Goal: Check status: Check status

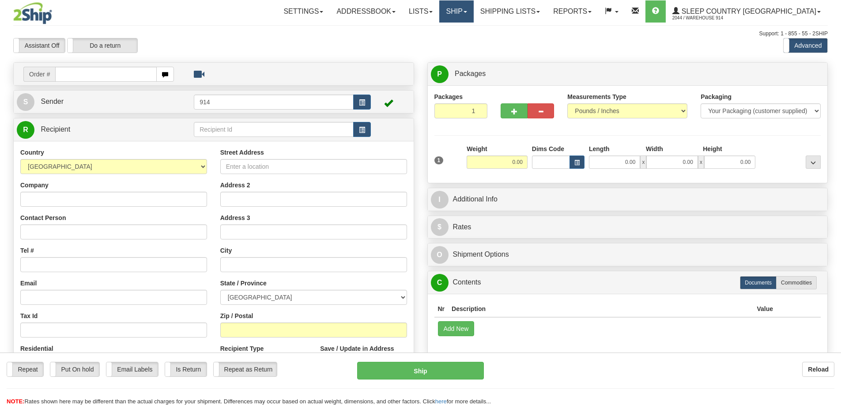
click at [473, 15] on link "Ship" at bounding box center [456, 11] width 34 height 22
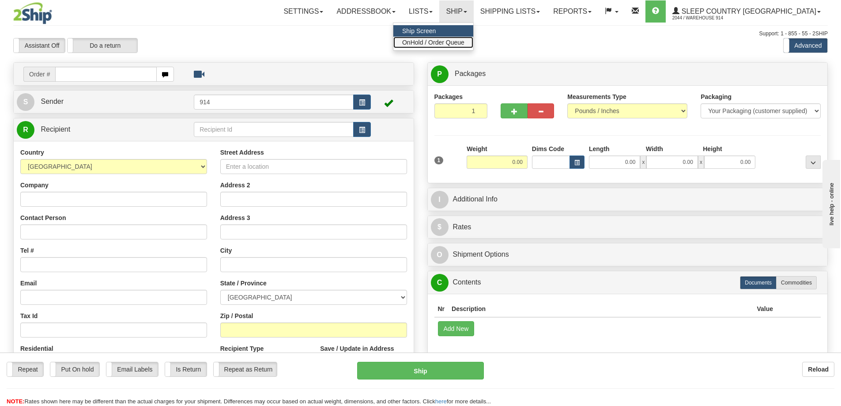
click at [473, 41] on link "OnHold / Order Queue" at bounding box center [433, 42] width 80 height 11
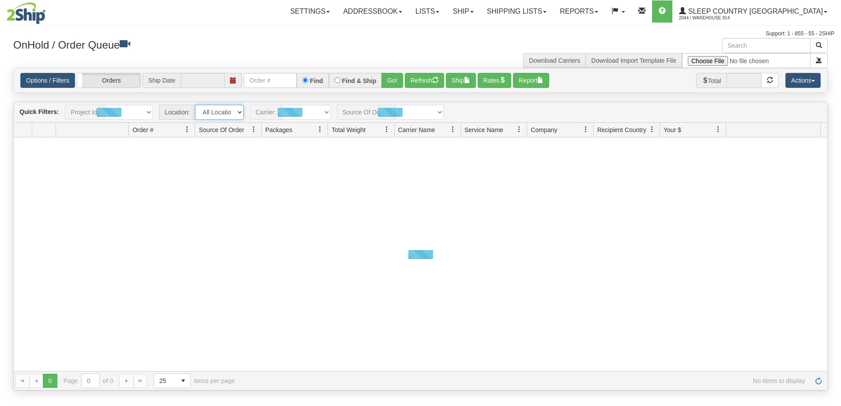
type input "[DATE]"
click at [228, 119] on select "All Locations 914 9009 [GEOGRAPHIC_DATA] SLE BEDDN ZINUC" at bounding box center [219, 112] width 49 height 15
click at [219, 116] on select "All Locations 914 9009 [GEOGRAPHIC_DATA] SLE BEDDN ZINUC" at bounding box center [219, 112] width 49 height 15
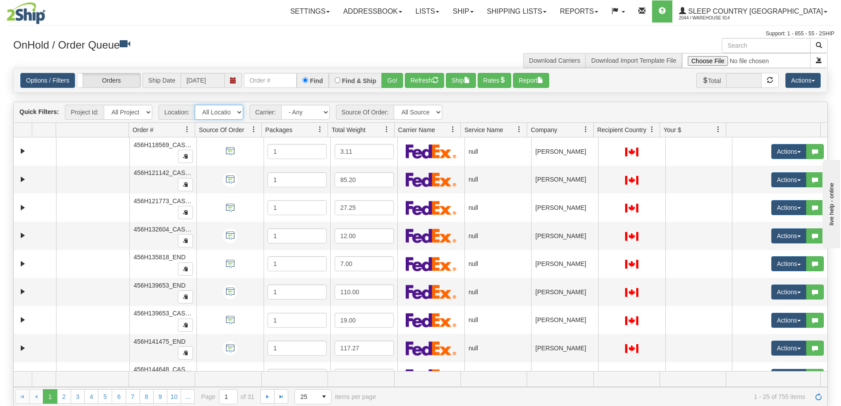
select select "7603"
click at [195, 105] on select "All Locations 914 9009 [GEOGRAPHIC_DATA] SLE BEDDN ZINUC" at bounding box center [219, 112] width 49 height 15
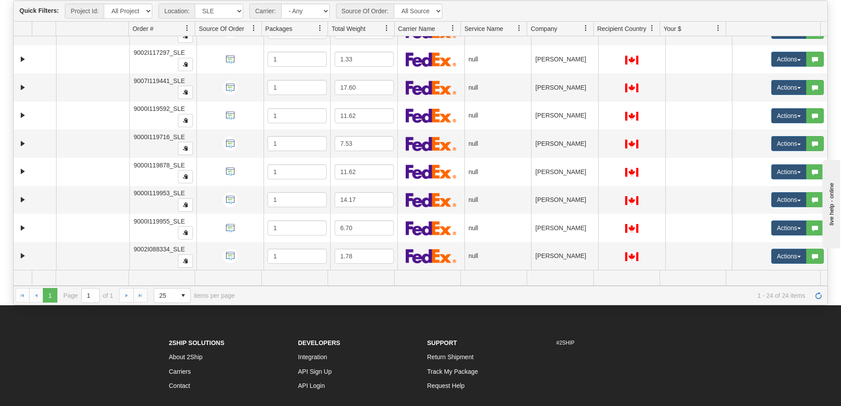
scroll to position [183, 0]
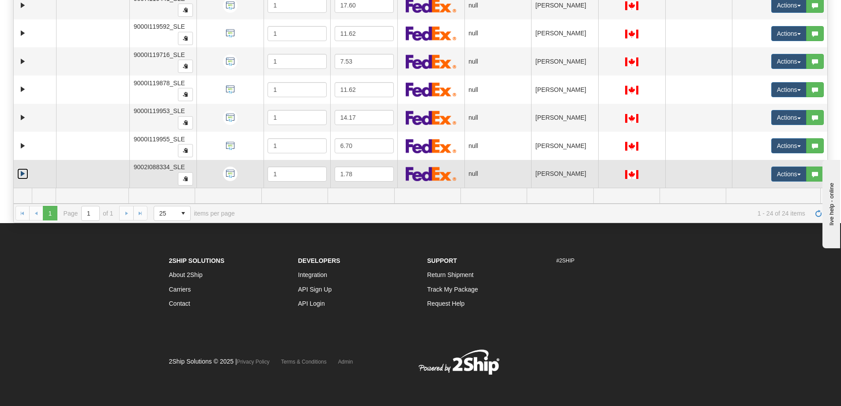
click at [21, 176] on link "Expand" at bounding box center [22, 173] width 11 height 11
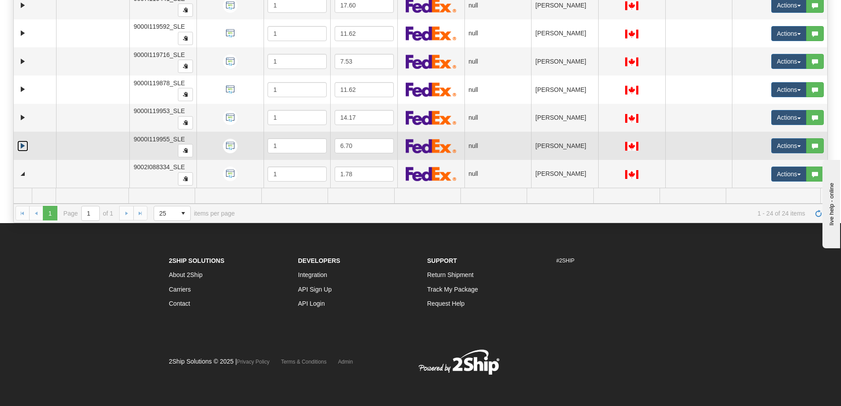
click at [23, 149] on link "Expand" at bounding box center [22, 145] width 11 height 11
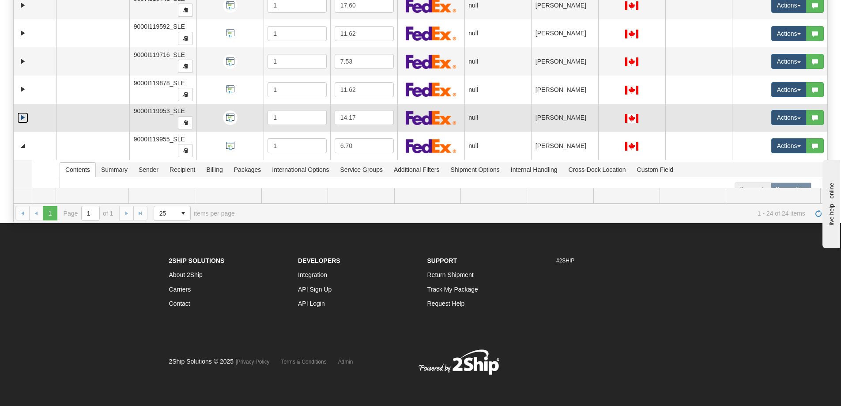
click at [23, 115] on link "Expand" at bounding box center [22, 117] width 11 height 11
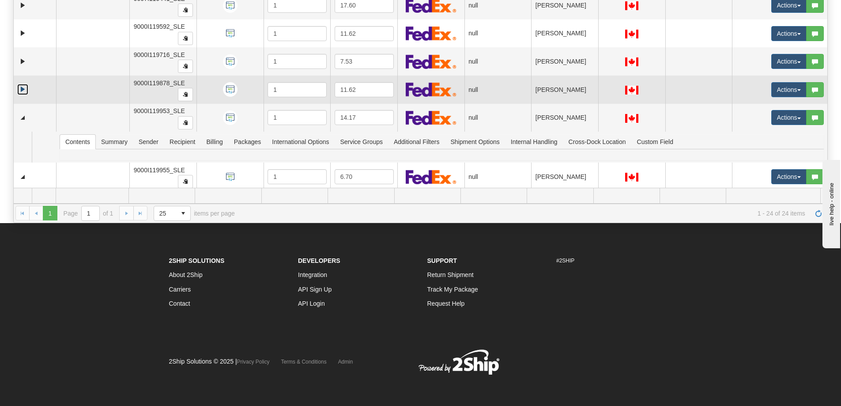
click at [24, 87] on link "Expand" at bounding box center [22, 89] width 11 height 11
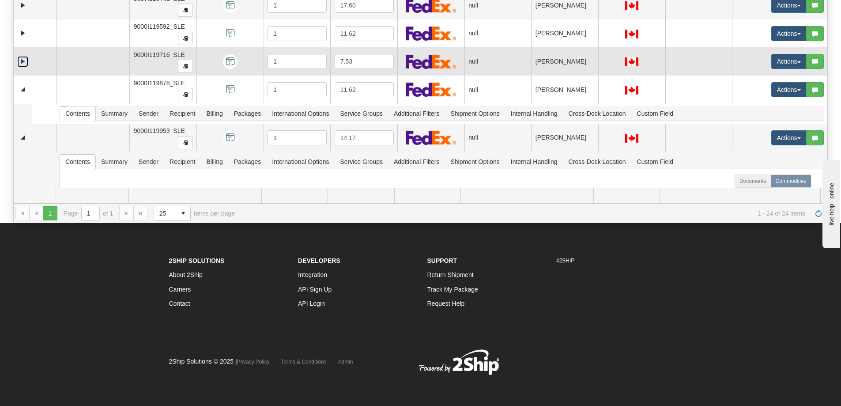
click at [25, 63] on link "Expand" at bounding box center [22, 61] width 11 height 11
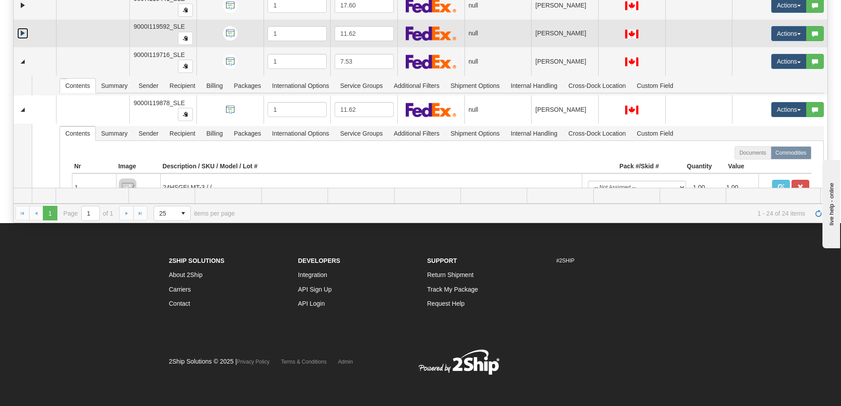
click at [20, 35] on link "Expand" at bounding box center [22, 33] width 11 height 11
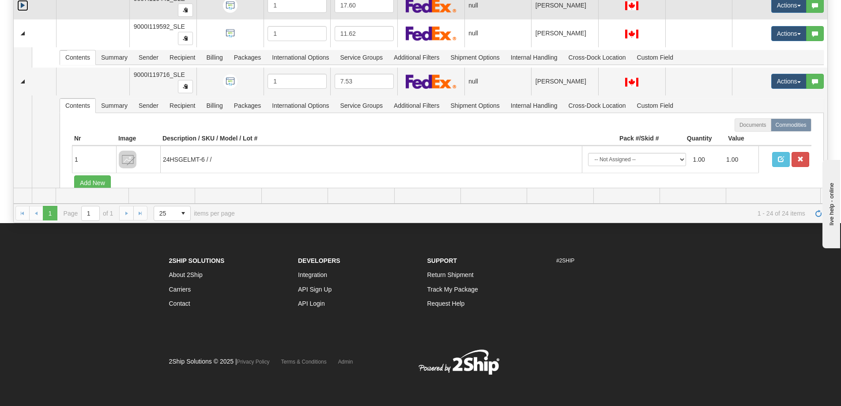
click at [22, 5] on link "Expand" at bounding box center [22, 5] width 11 height 11
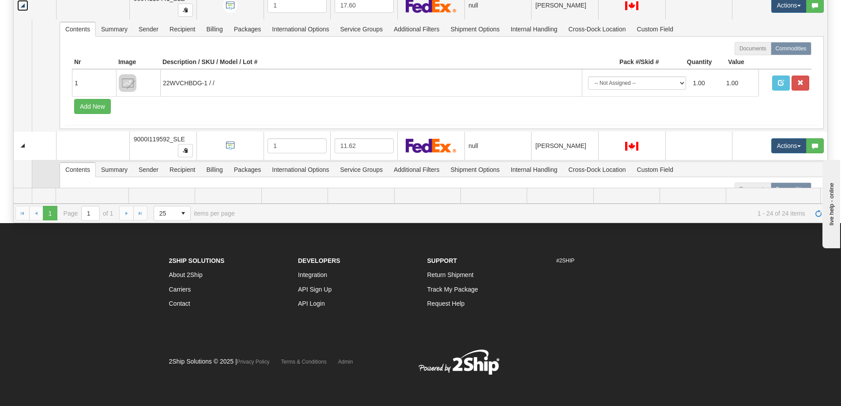
scroll to position [352, 0]
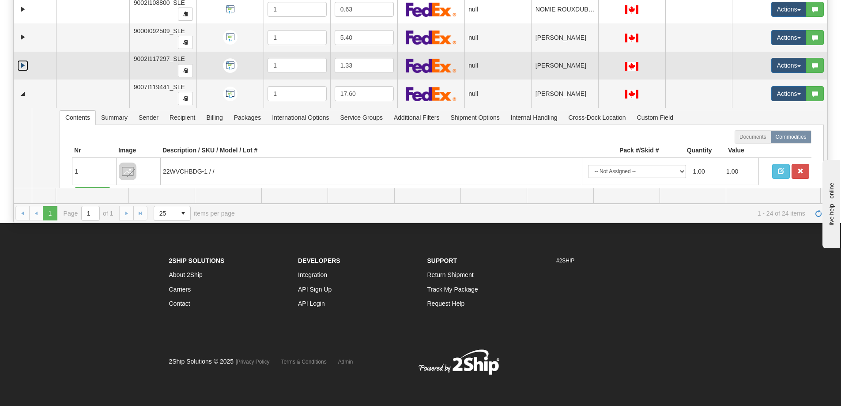
click at [19, 65] on link "Expand" at bounding box center [22, 65] width 11 height 11
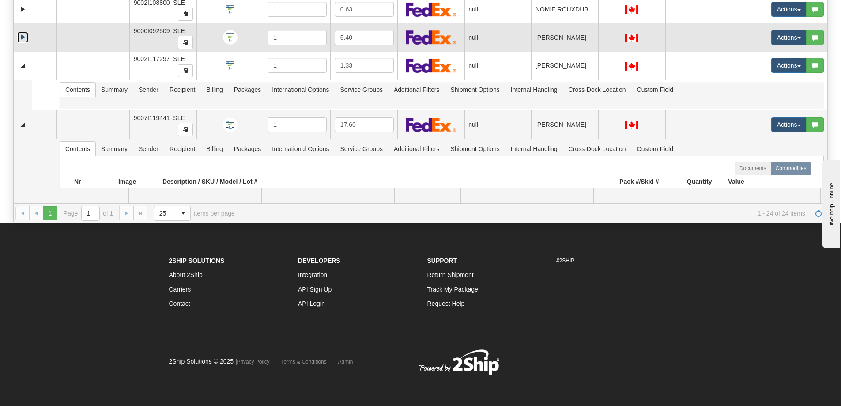
click at [20, 38] on link "Expand" at bounding box center [22, 37] width 11 height 11
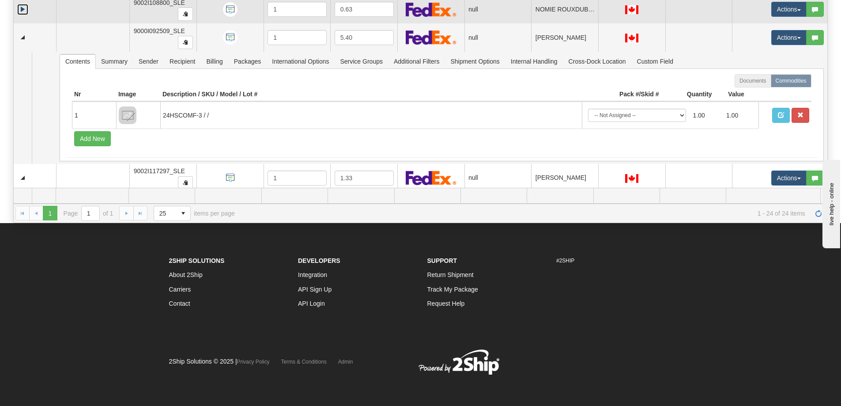
click at [22, 9] on link "Expand" at bounding box center [22, 9] width 11 height 11
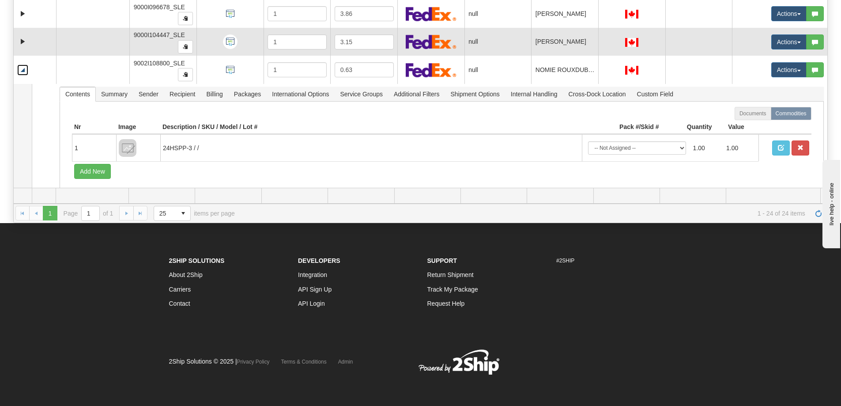
scroll to position [219, 0]
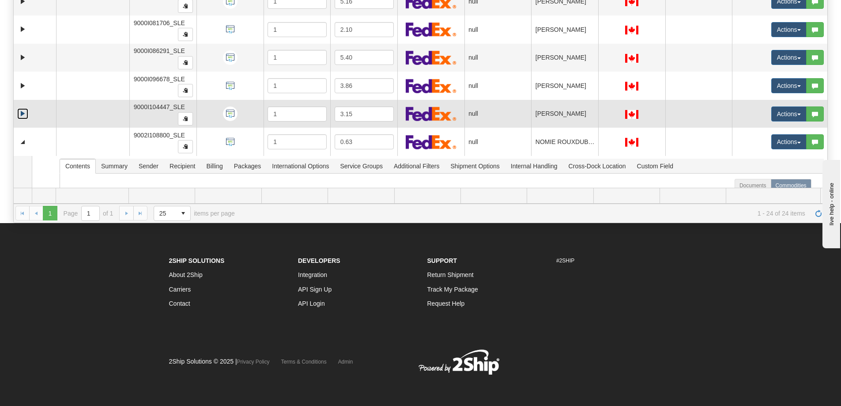
click at [22, 114] on link "Expand" at bounding box center [22, 113] width 11 height 11
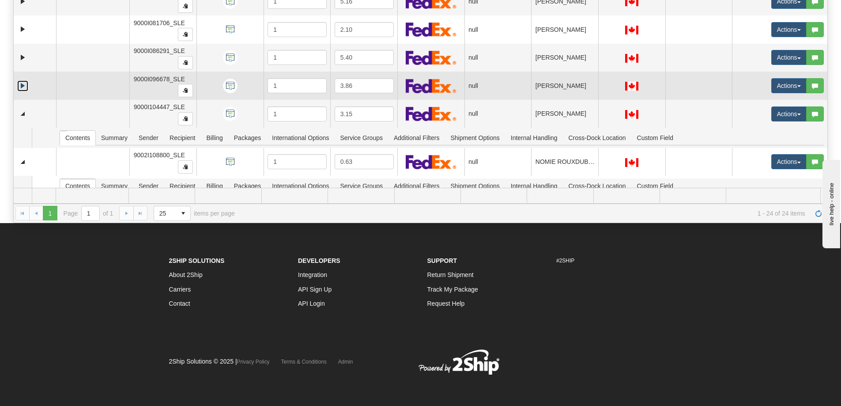
click at [17, 82] on link "Expand" at bounding box center [22, 85] width 11 height 11
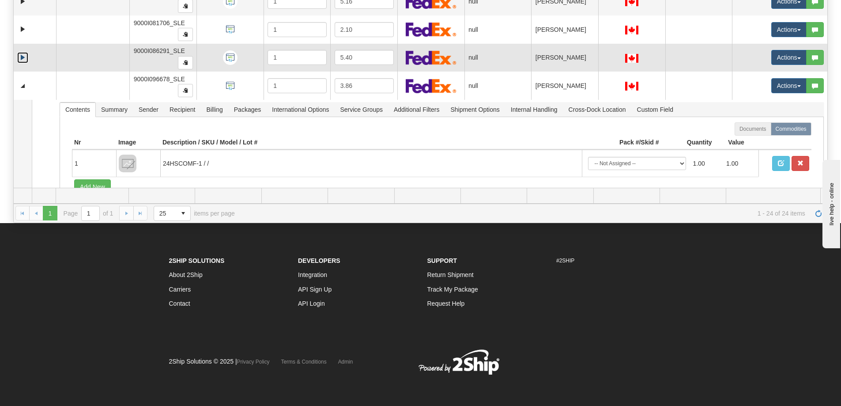
click at [23, 62] on link "Expand" at bounding box center [22, 57] width 11 height 11
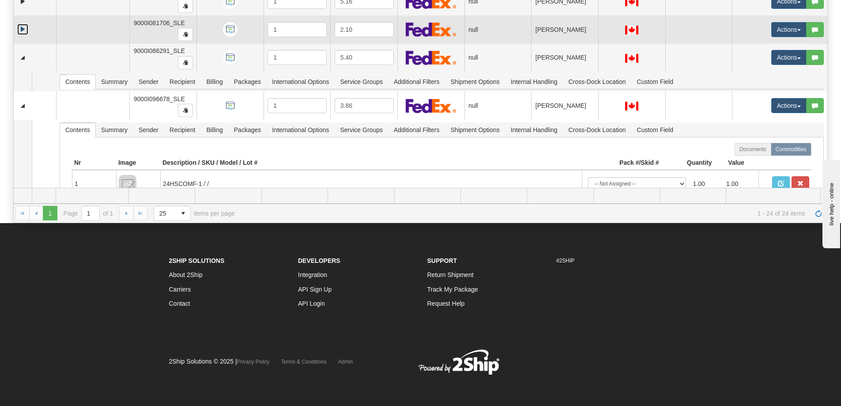
click at [20, 29] on link "Expand" at bounding box center [22, 29] width 11 height 11
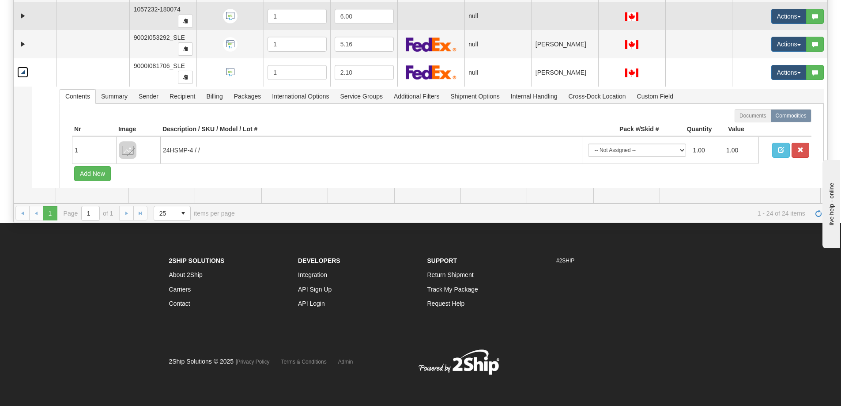
scroll to position [131, 0]
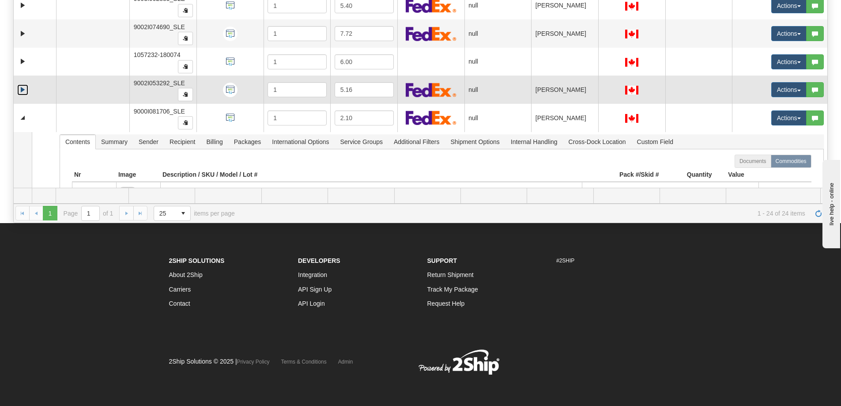
click at [21, 91] on link "Expand" at bounding box center [22, 89] width 11 height 11
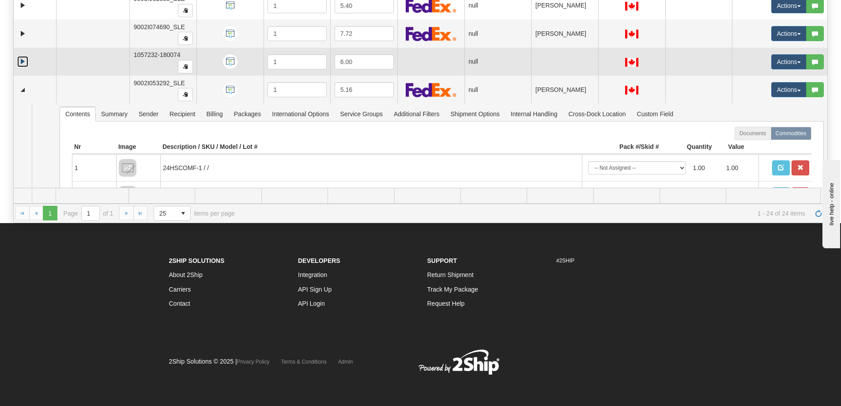
click at [24, 62] on link "Expand" at bounding box center [22, 61] width 11 height 11
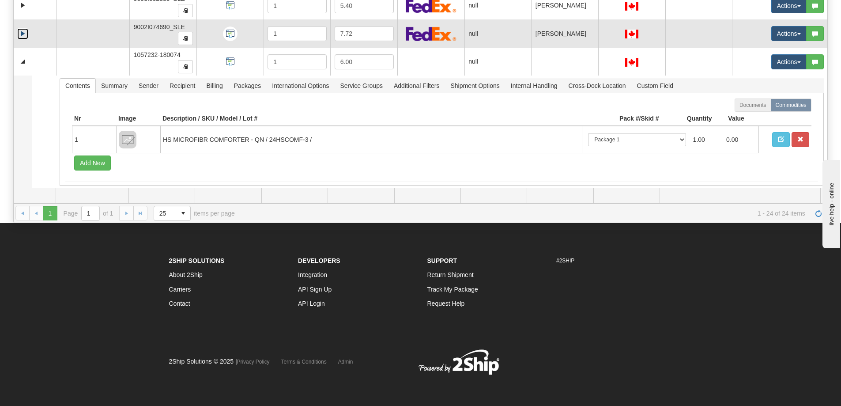
click at [23, 36] on link "Expand" at bounding box center [22, 33] width 11 height 11
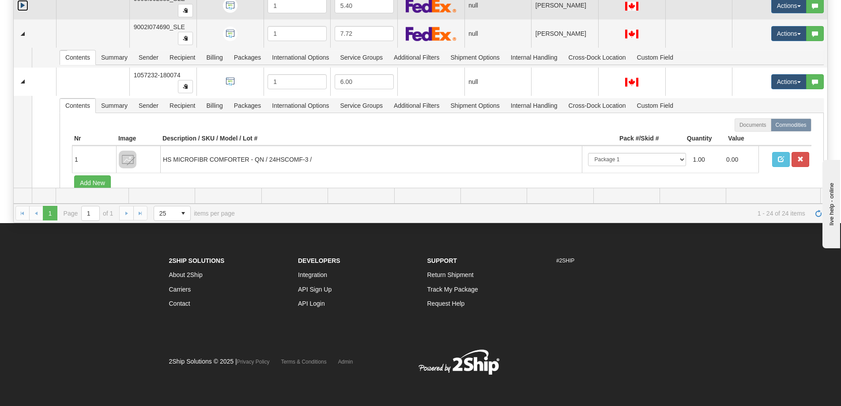
click at [23, 9] on link "Expand" at bounding box center [22, 5] width 11 height 11
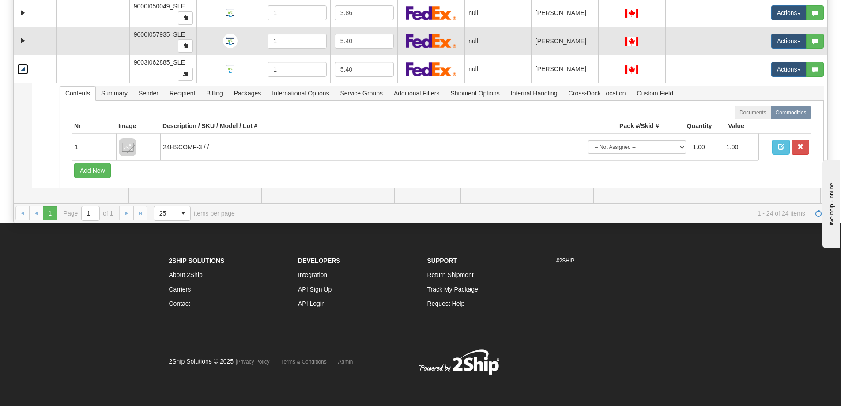
scroll to position [43, 0]
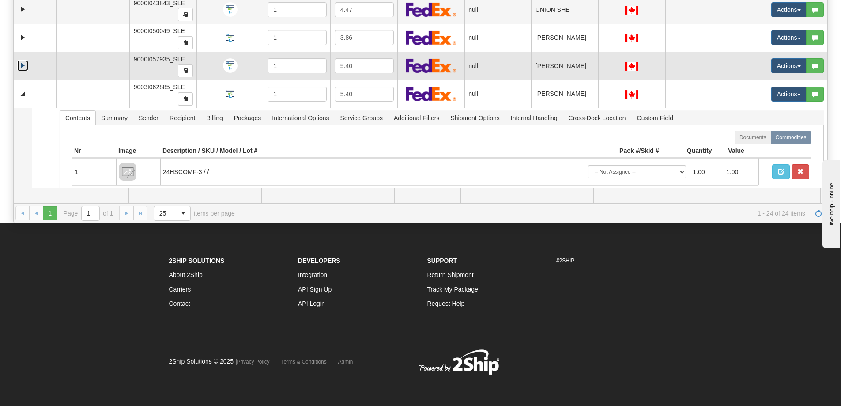
click at [22, 61] on link "Expand" at bounding box center [22, 65] width 11 height 11
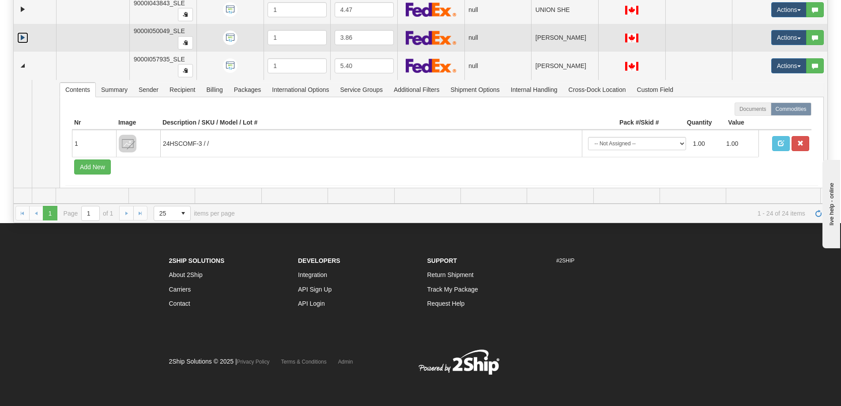
click at [22, 35] on link "Expand" at bounding box center [22, 37] width 11 height 11
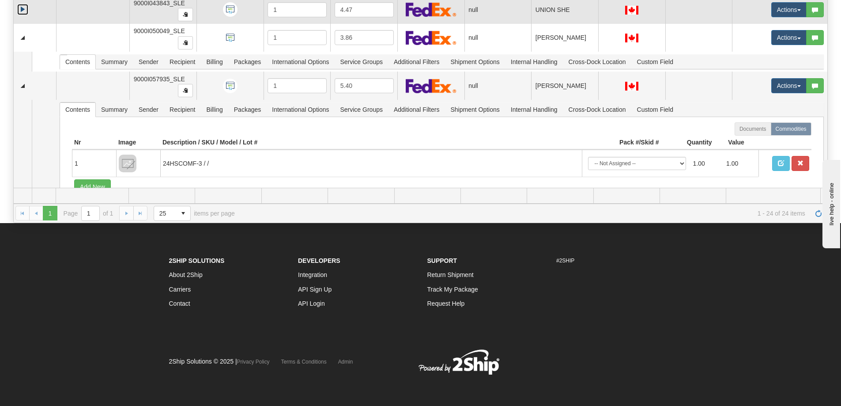
click at [24, 13] on link "Expand" at bounding box center [22, 9] width 11 height 11
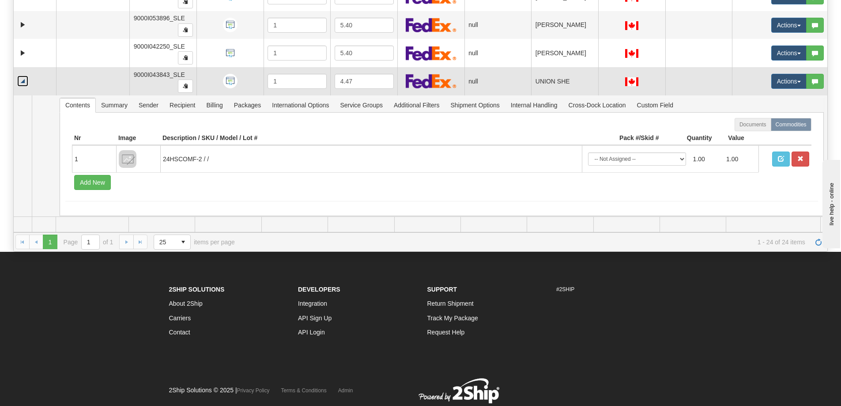
scroll to position [139, 0]
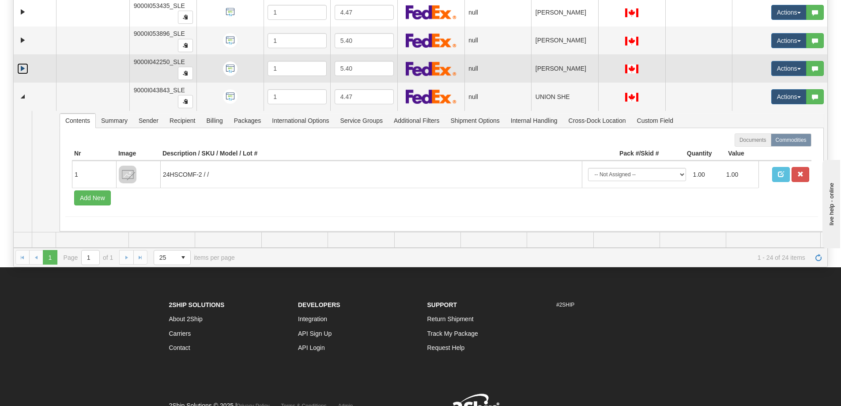
click at [22, 68] on link "Expand" at bounding box center [22, 68] width 11 height 11
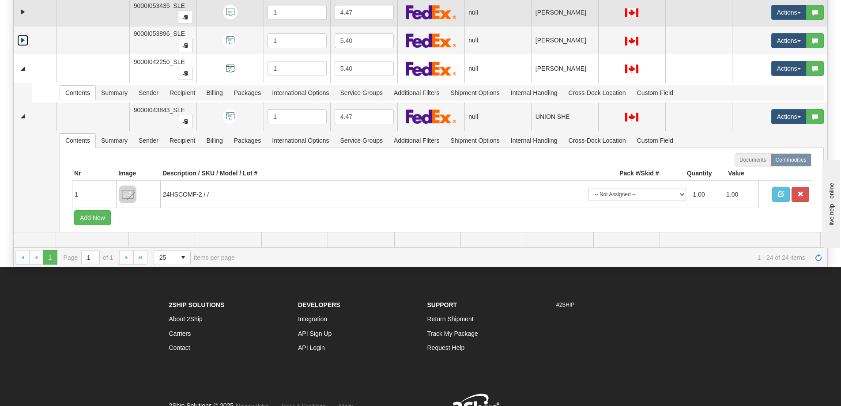
click at [23, 39] on link "Expand" at bounding box center [22, 40] width 11 height 11
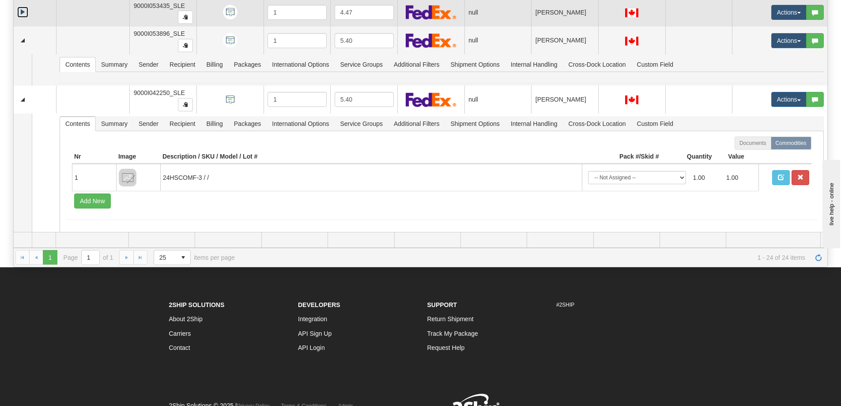
click at [25, 10] on link "Expand" at bounding box center [22, 12] width 11 height 11
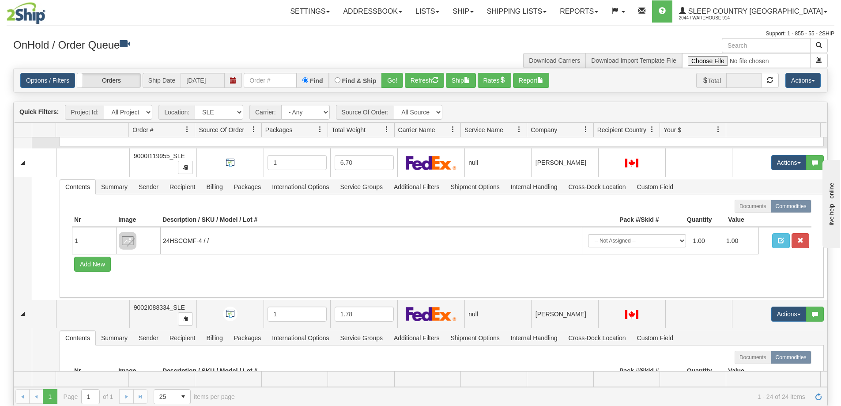
scroll to position [3453, 0]
